Goal: Task Accomplishment & Management: Use online tool/utility

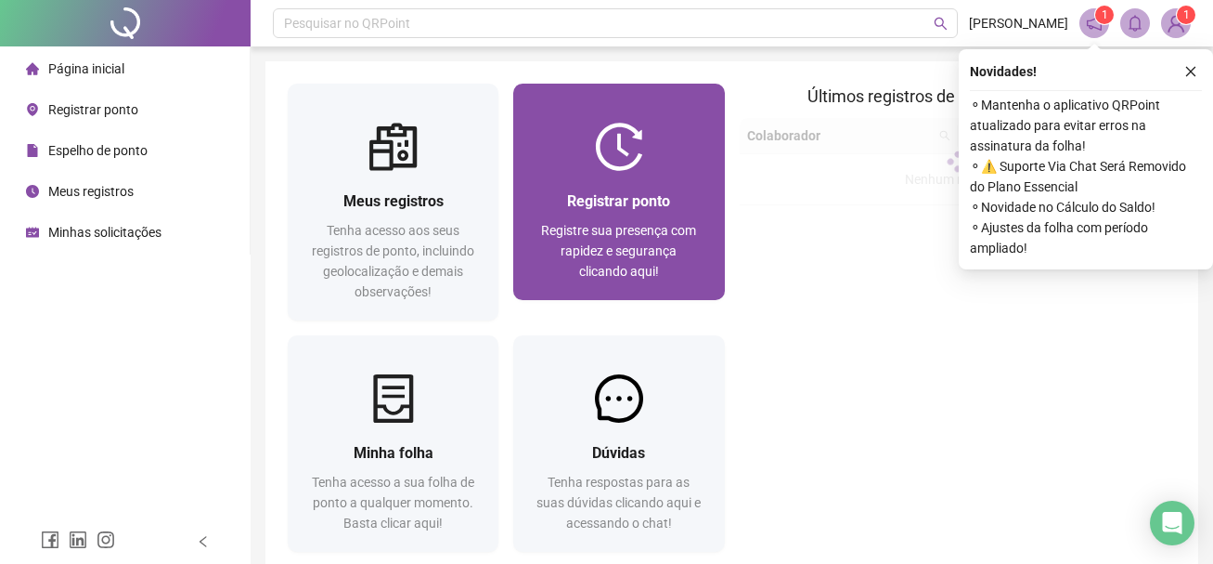
click at [545, 228] on span "Registre sua presença com rapidez e segurança clicando aqui!" at bounding box center [618, 251] width 155 height 56
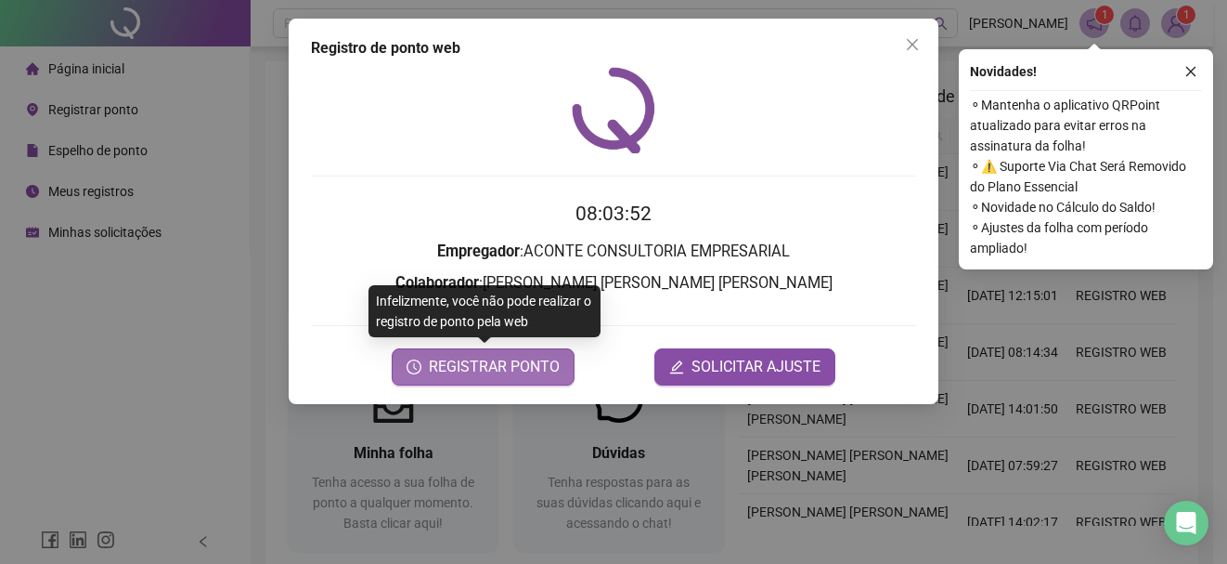
click at [515, 369] on span "REGISTRAR PONTO" at bounding box center [494, 367] width 131 height 22
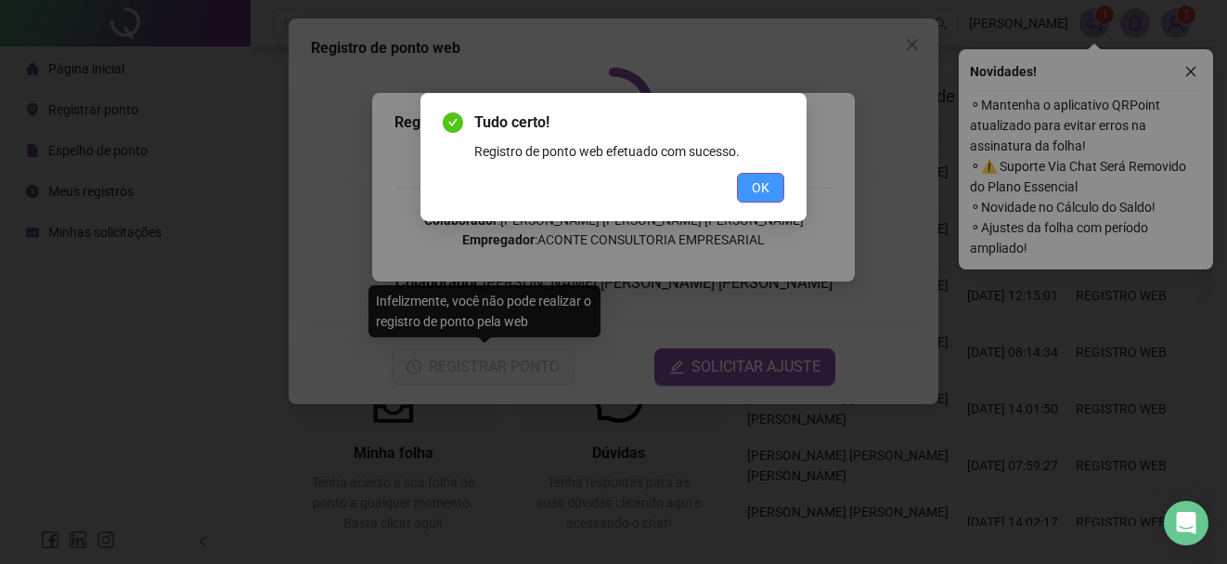
click at [757, 183] on span "OK" at bounding box center [761, 187] width 18 height 20
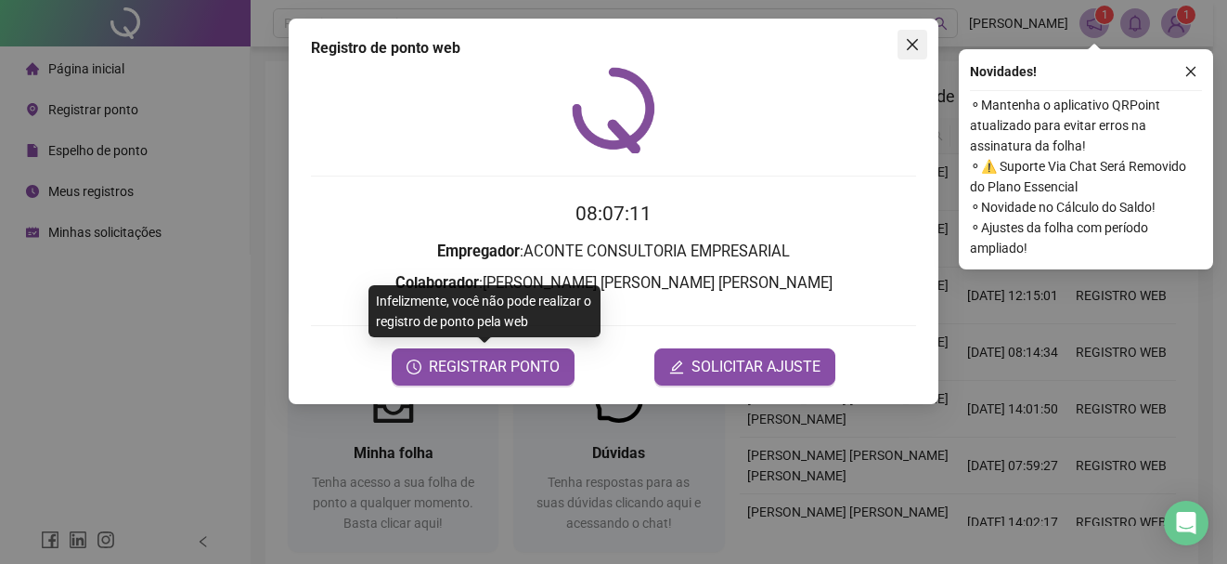
click at [918, 43] on icon "close" at bounding box center [912, 44] width 15 height 15
